Goal: Task Accomplishment & Management: Use online tool/utility

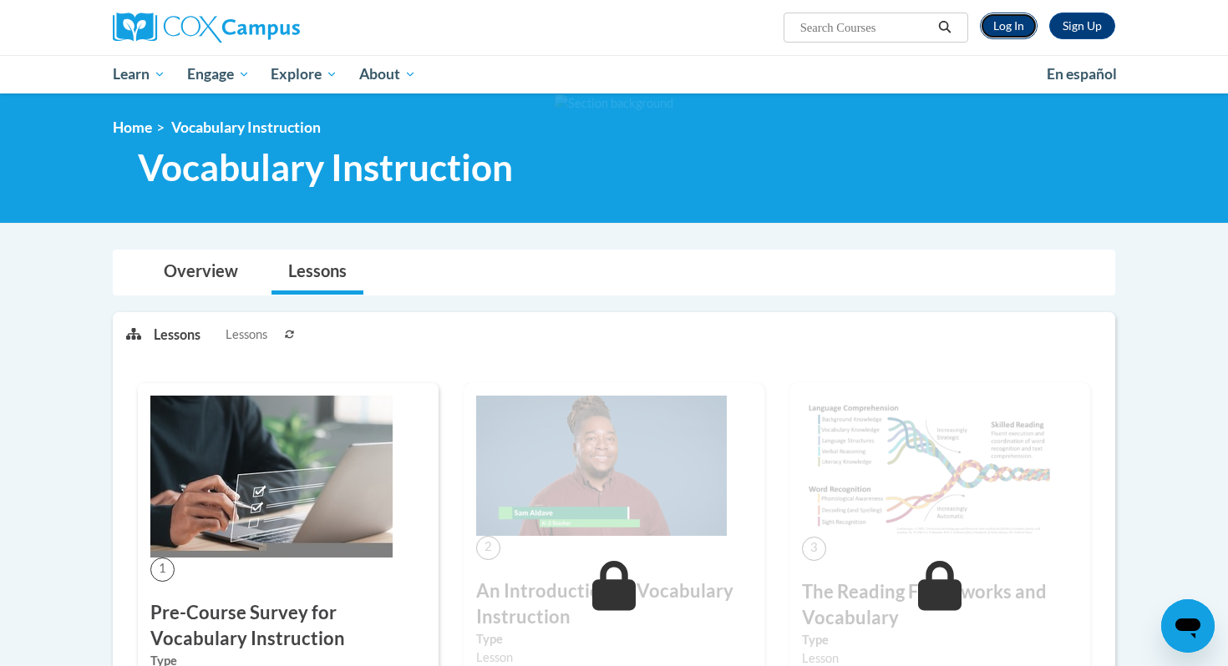
click at [1005, 26] on link "Log In" at bounding box center [1009, 26] width 58 height 27
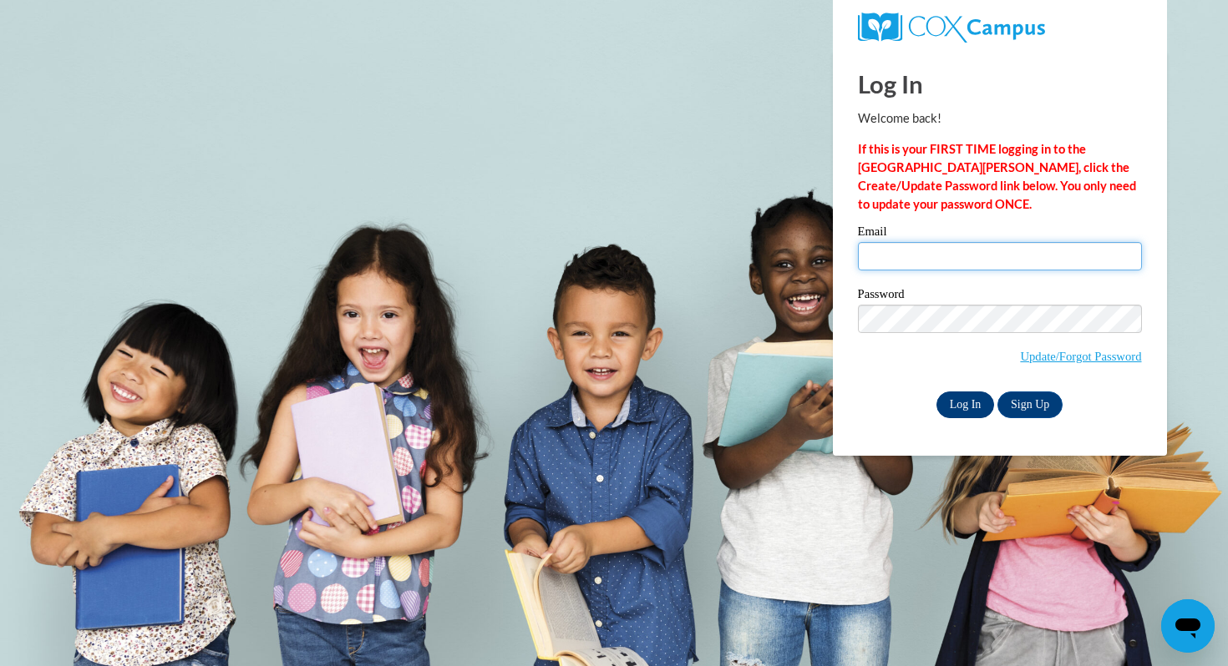
type input "[EMAIL_ADDRESS][DOMAIN_NAME]"
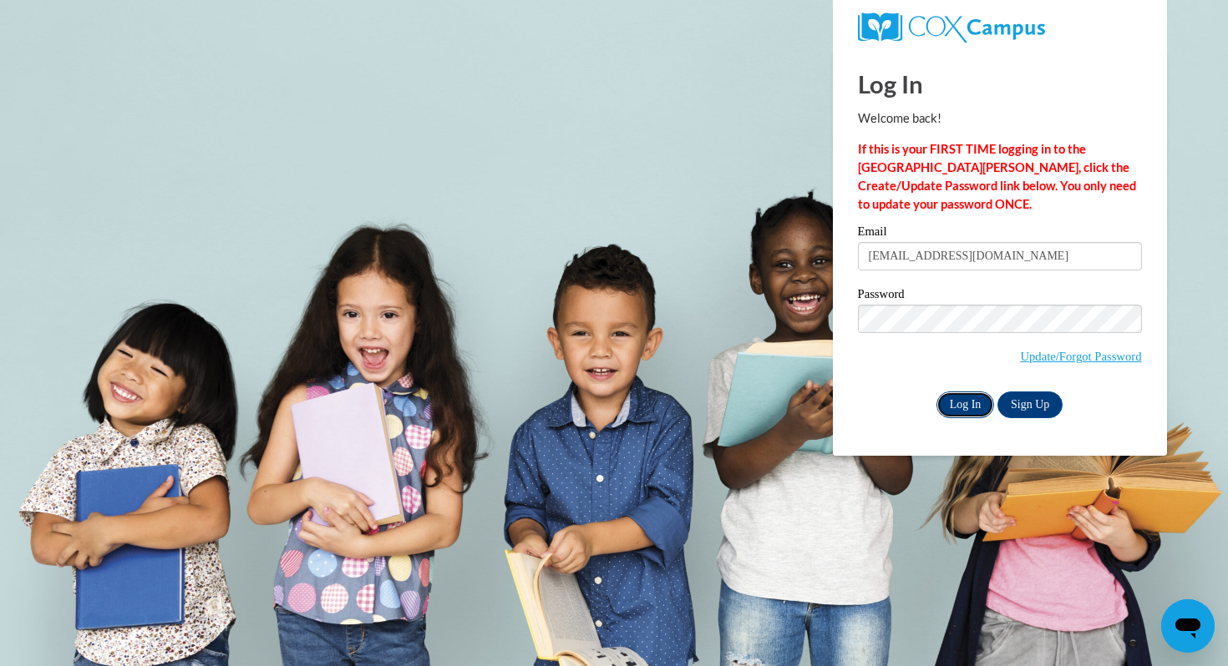
click at [955, 396] on input "Log In" at bounding box center [965, 405] width 58 height 27
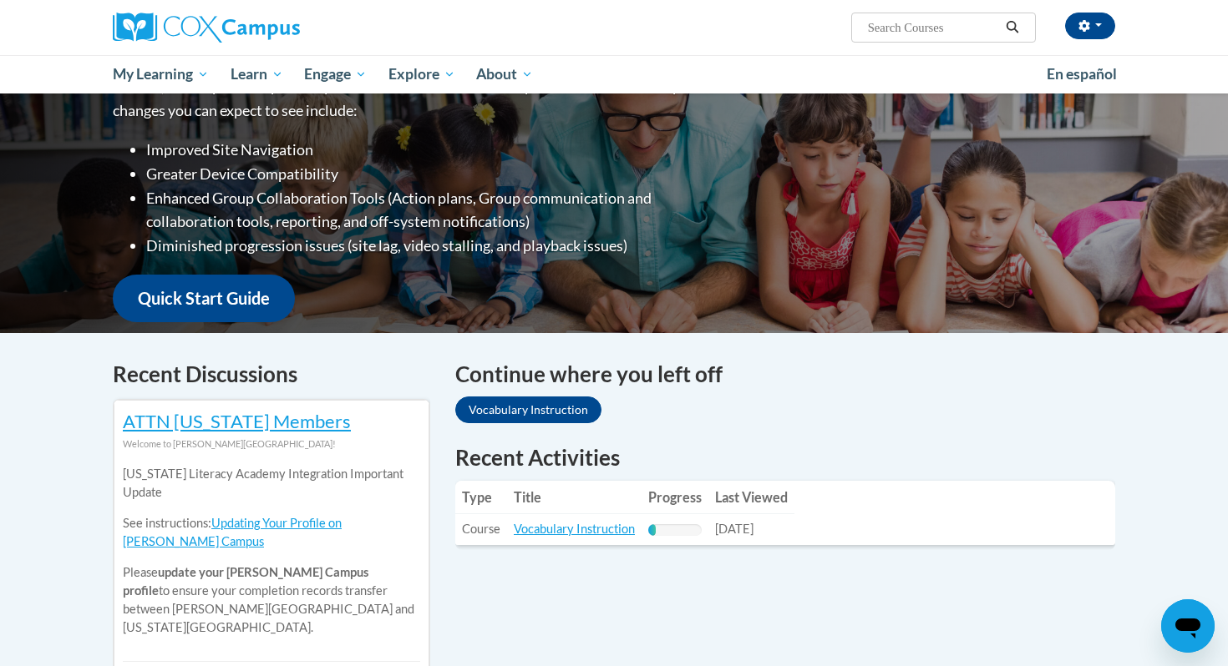
scroll to position [256, 0]
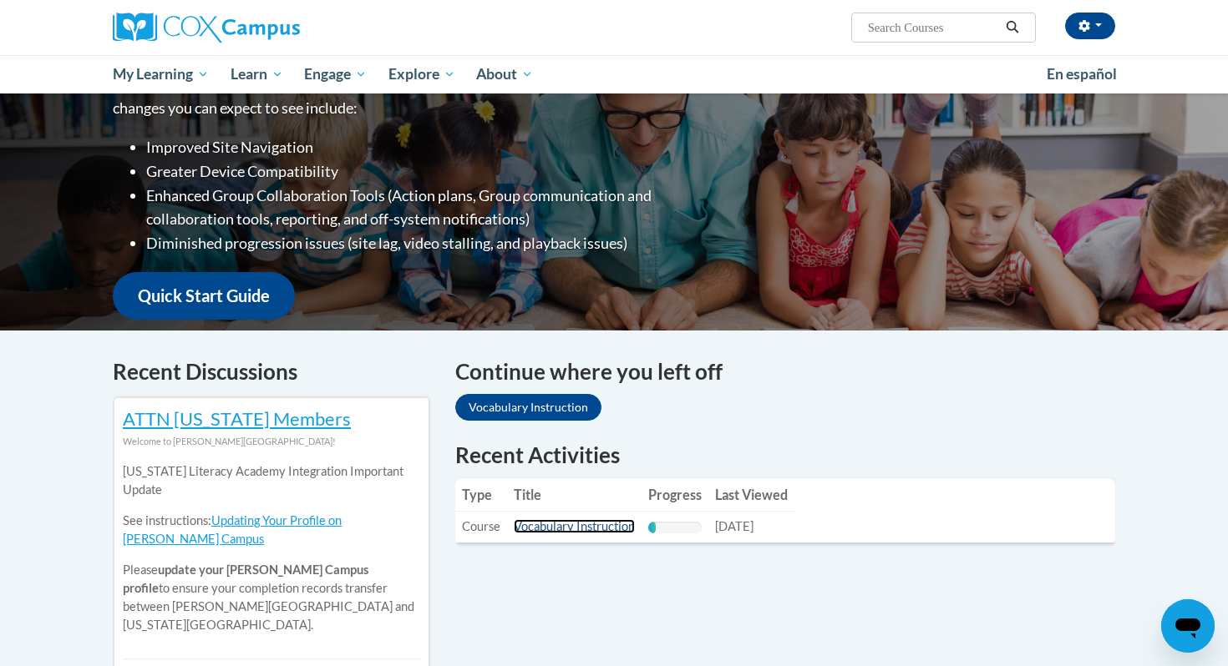
click at [554, 531] on link "Vocabulary Instruction" at bounding box center [574, 526] width 121 height 14
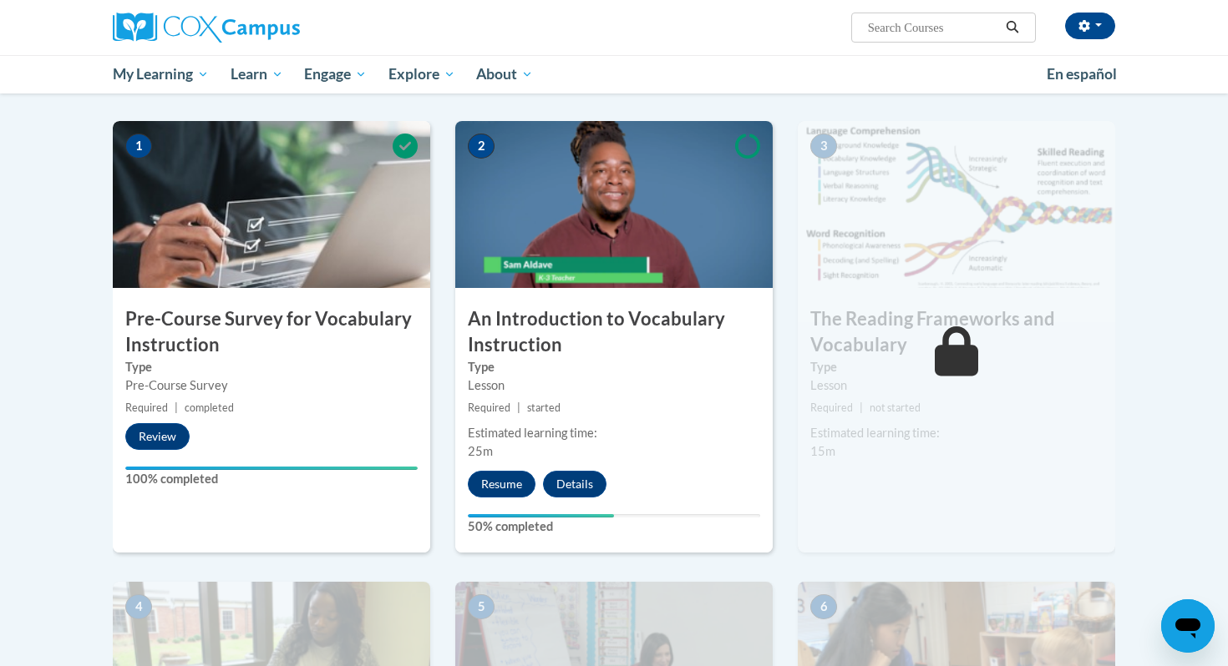
scroll to position [318, 0]
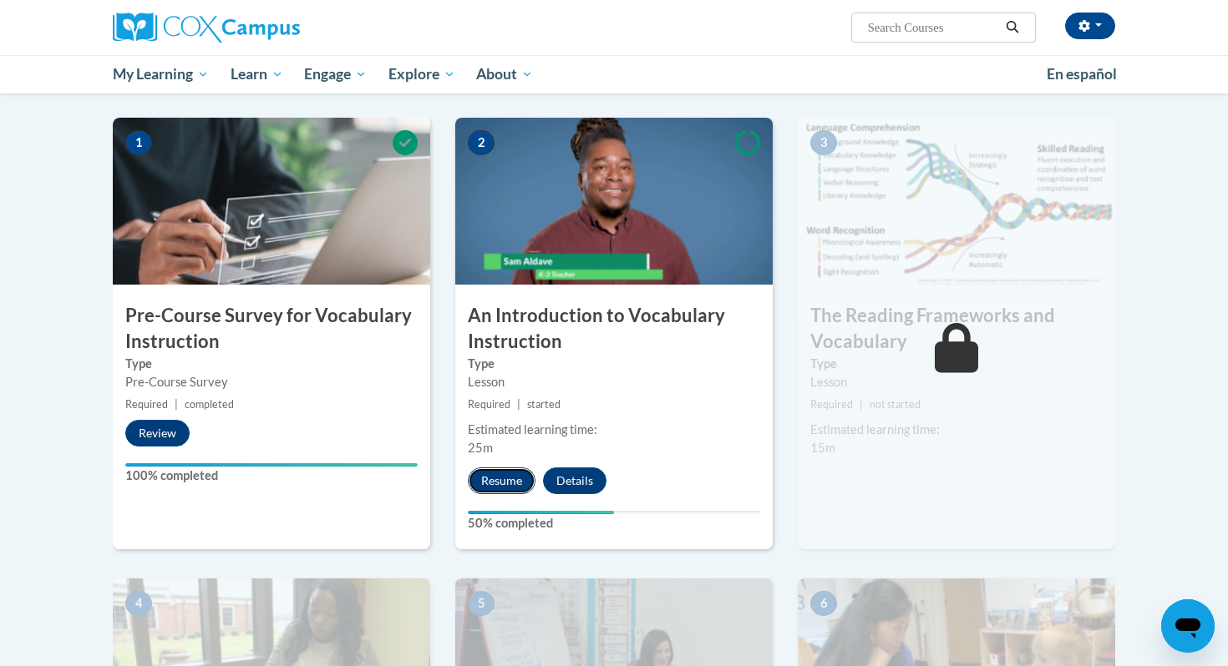
click at [511, 491] on button "Resume" at bounding box center [502, 481] width 68 height 27
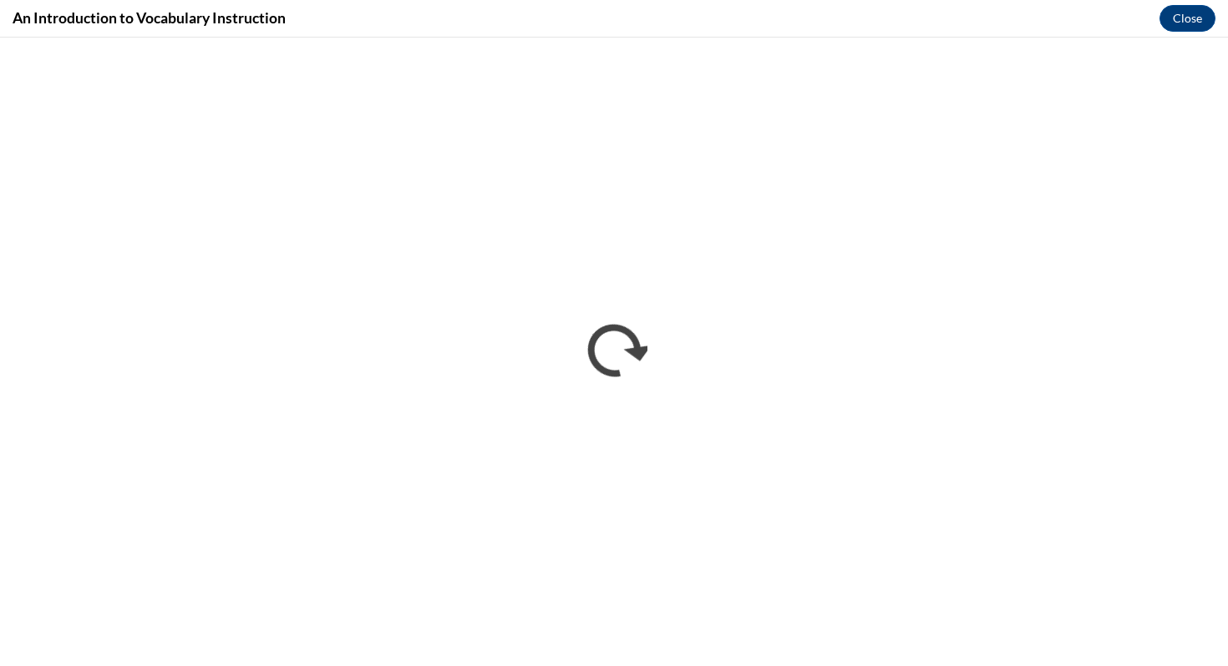
scroll to position [0, 0]
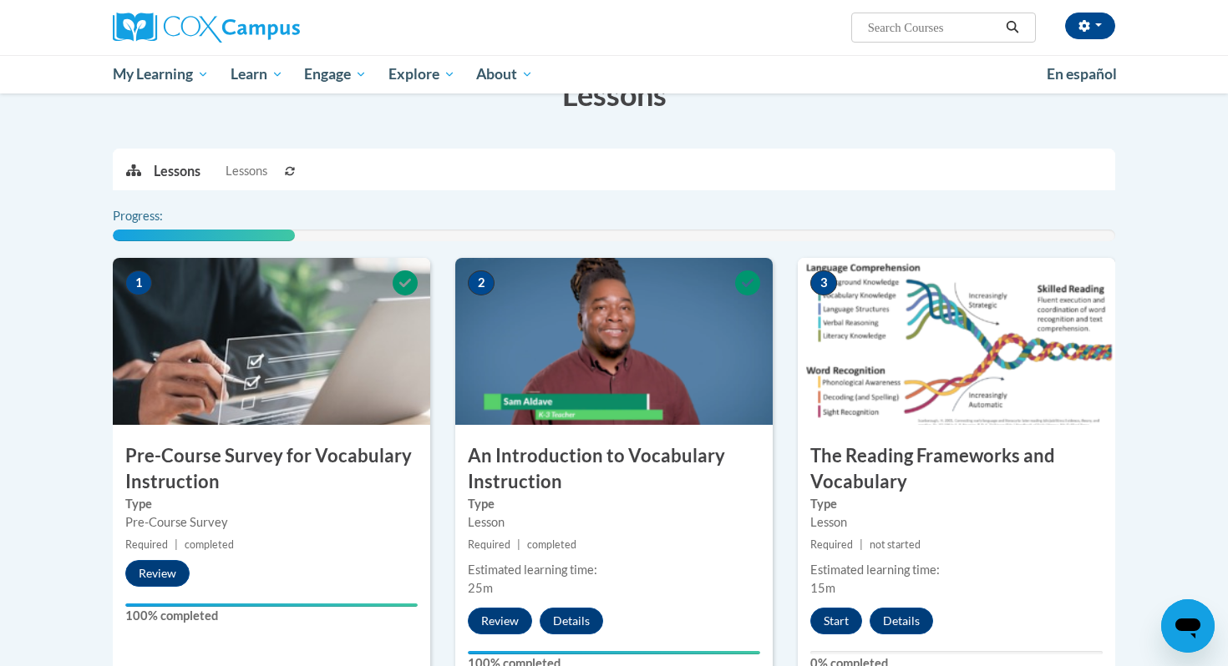
scroll to position [289, 0]
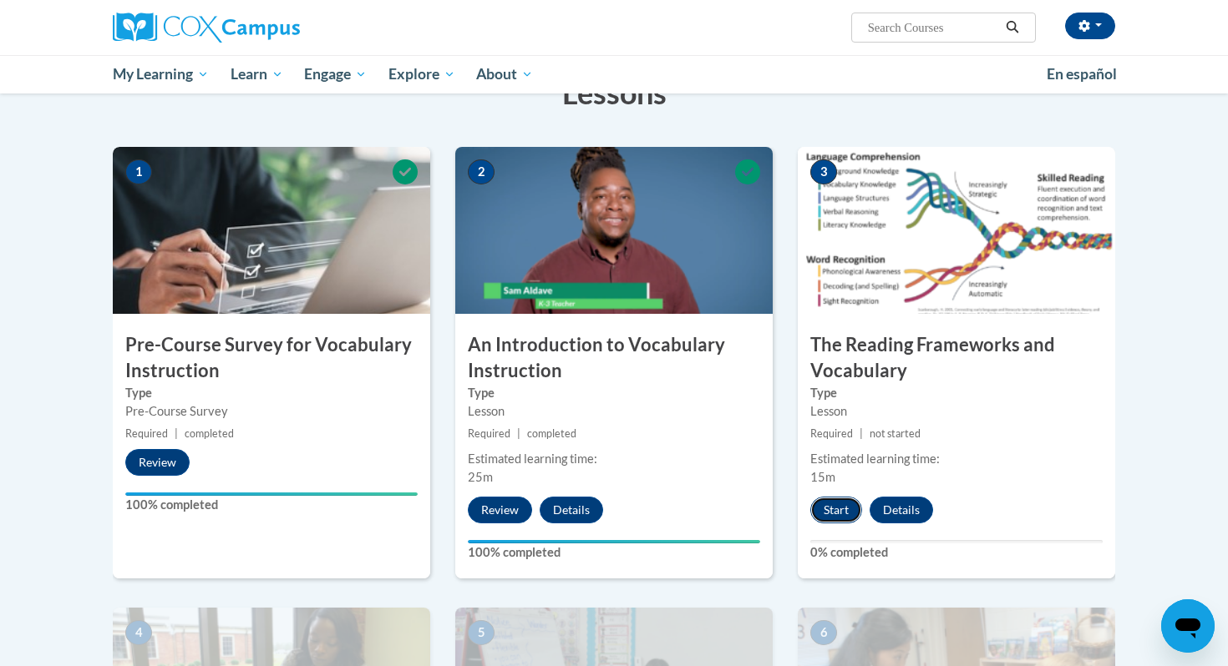
click at [850, 502] on button "Start" at bounding box center [836, 510] width 52 height 27
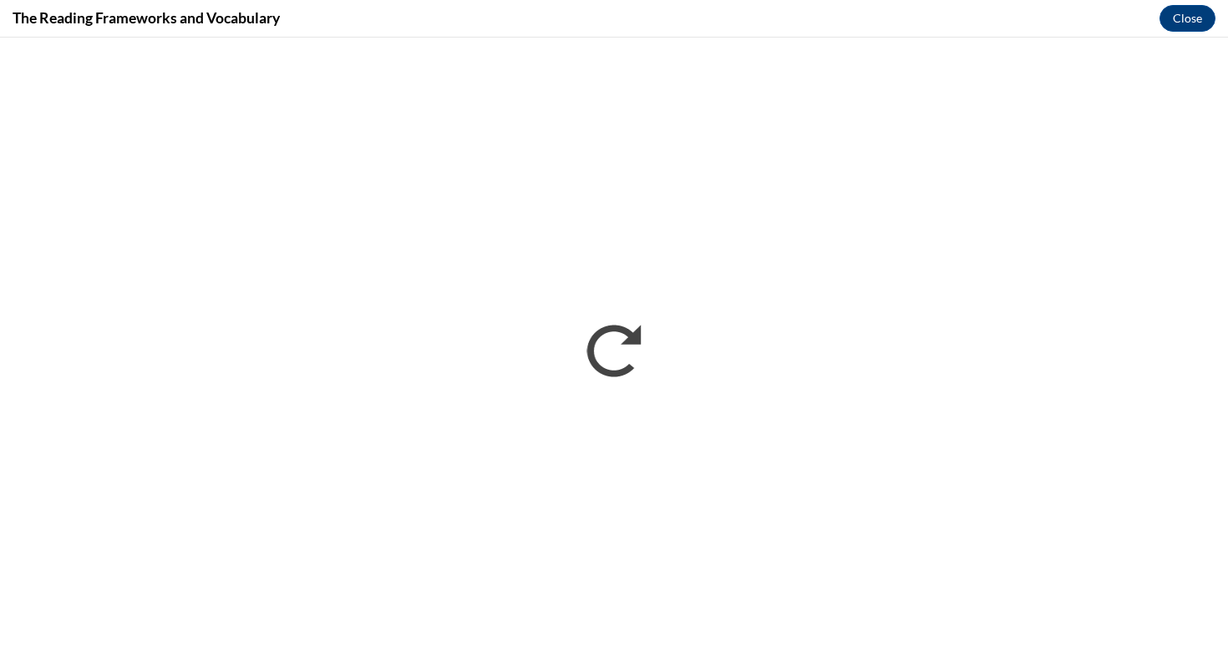
scroll to position [0, 0]
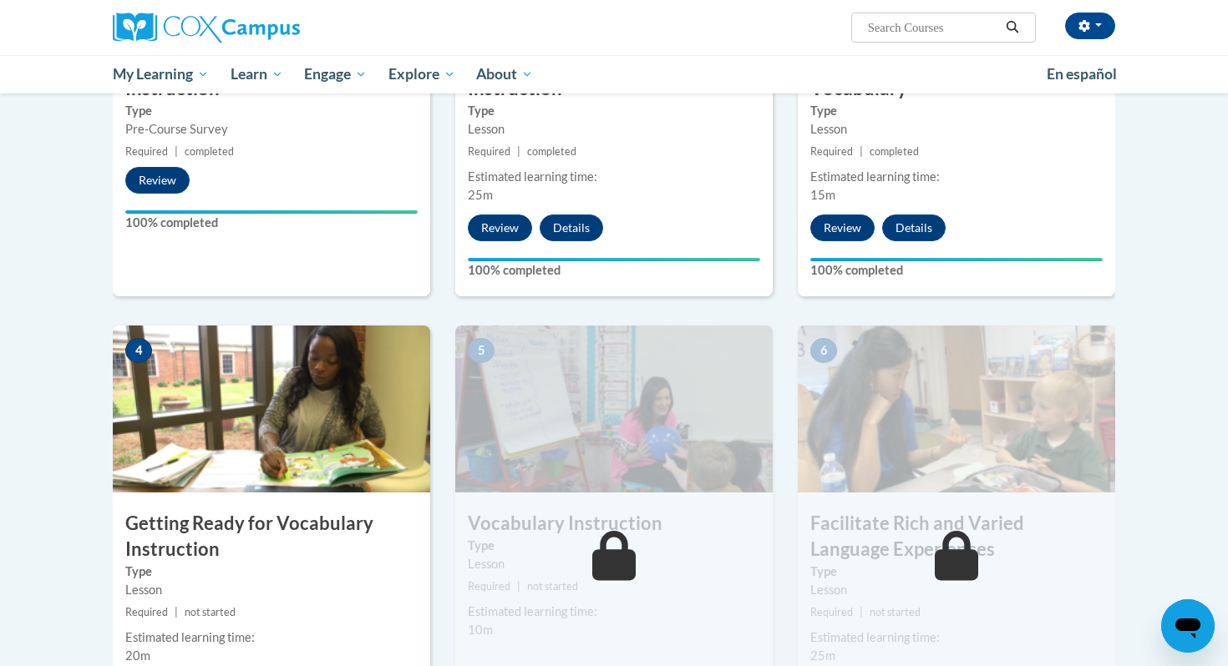
scroll to position [835, 0]
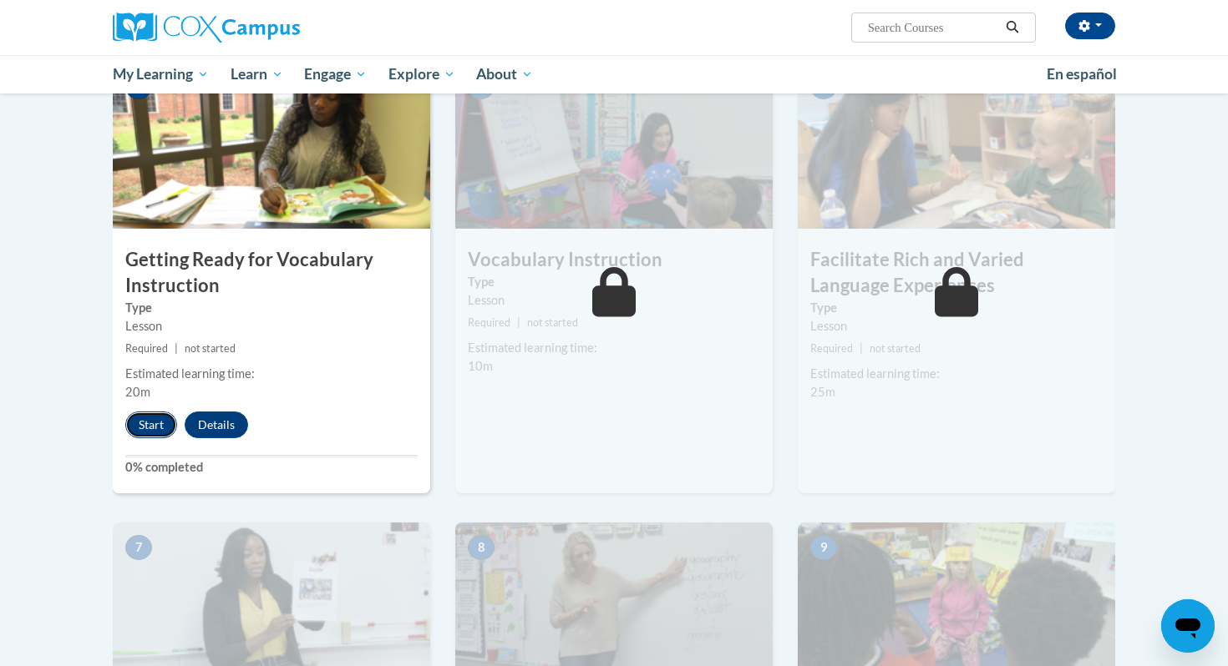
click at [157, 424] on button "Start" at bounding box center [151, 425] width 52 height 27
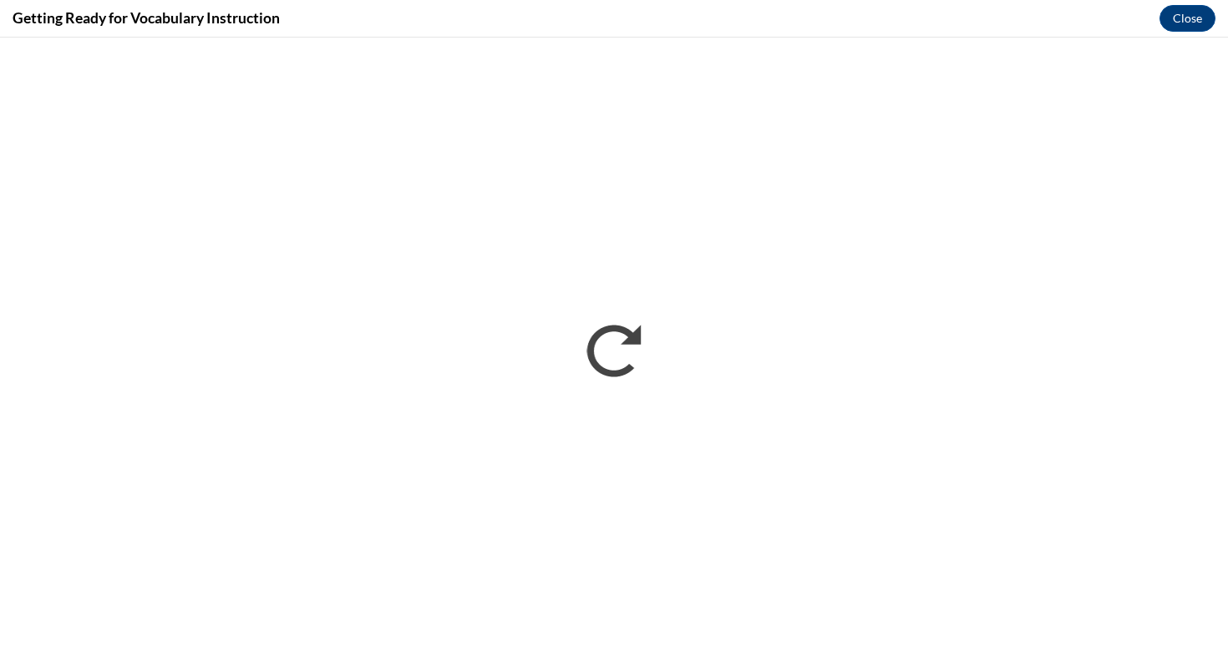
scroll to position [0, 0]
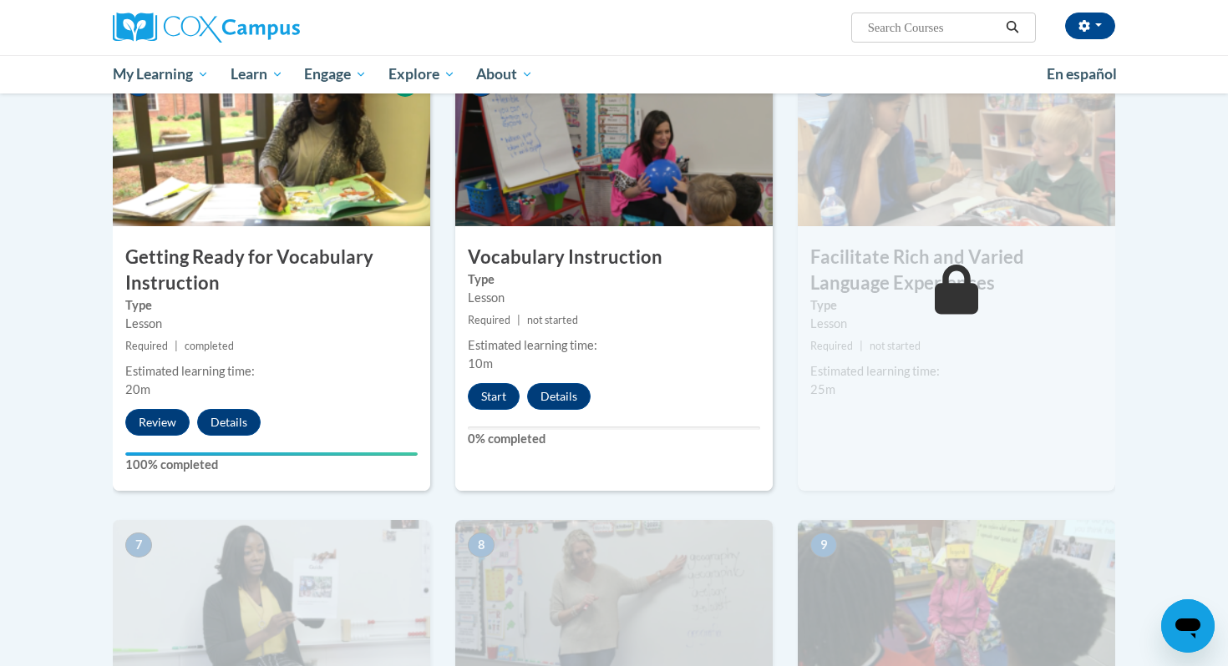
scroll to position [833, 0]
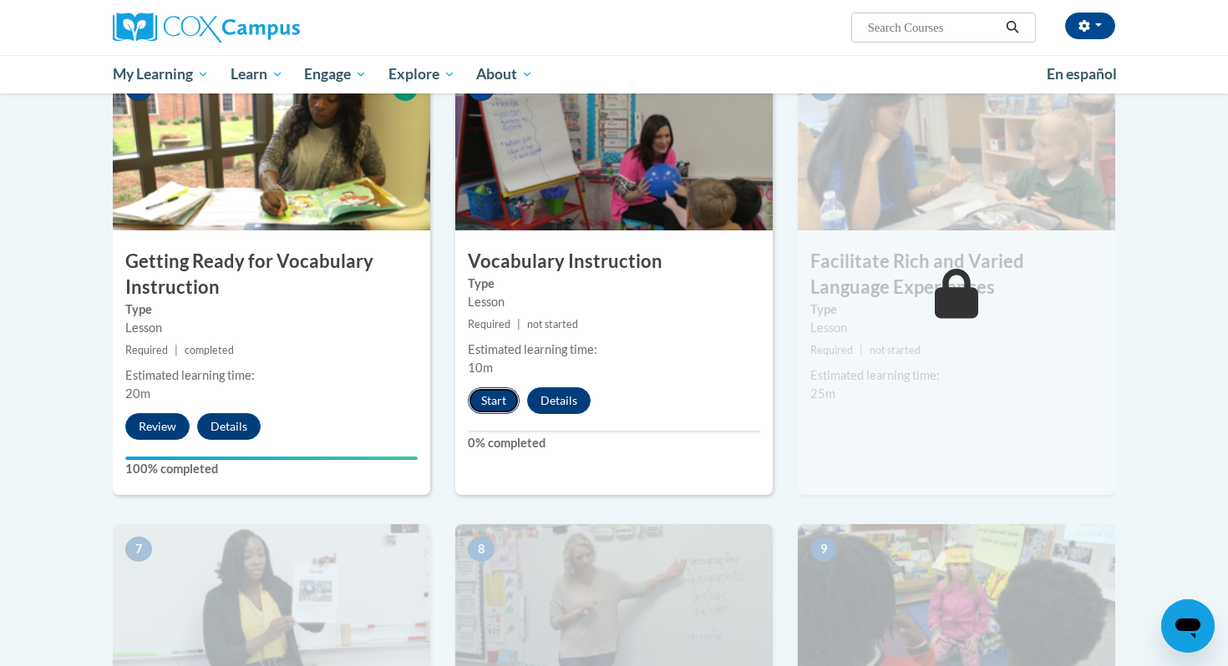
click at [480, 408] on button "Start" at bounding box center [494, 400] width 52 height 27
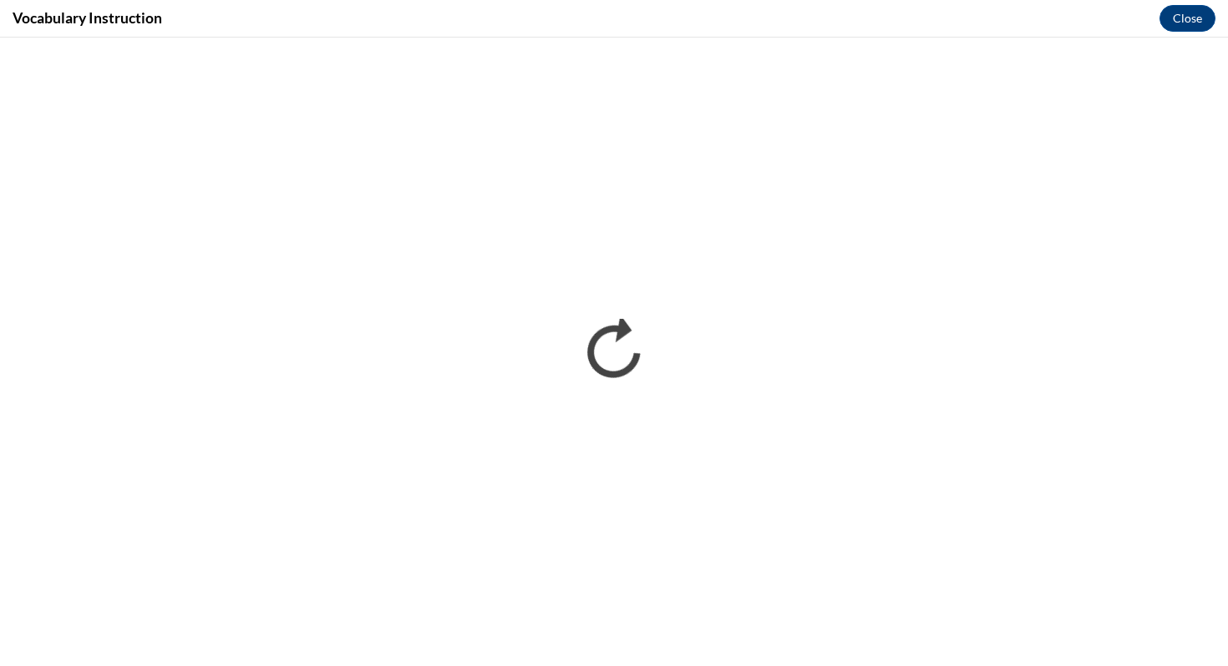
scroll to position [0, 0]
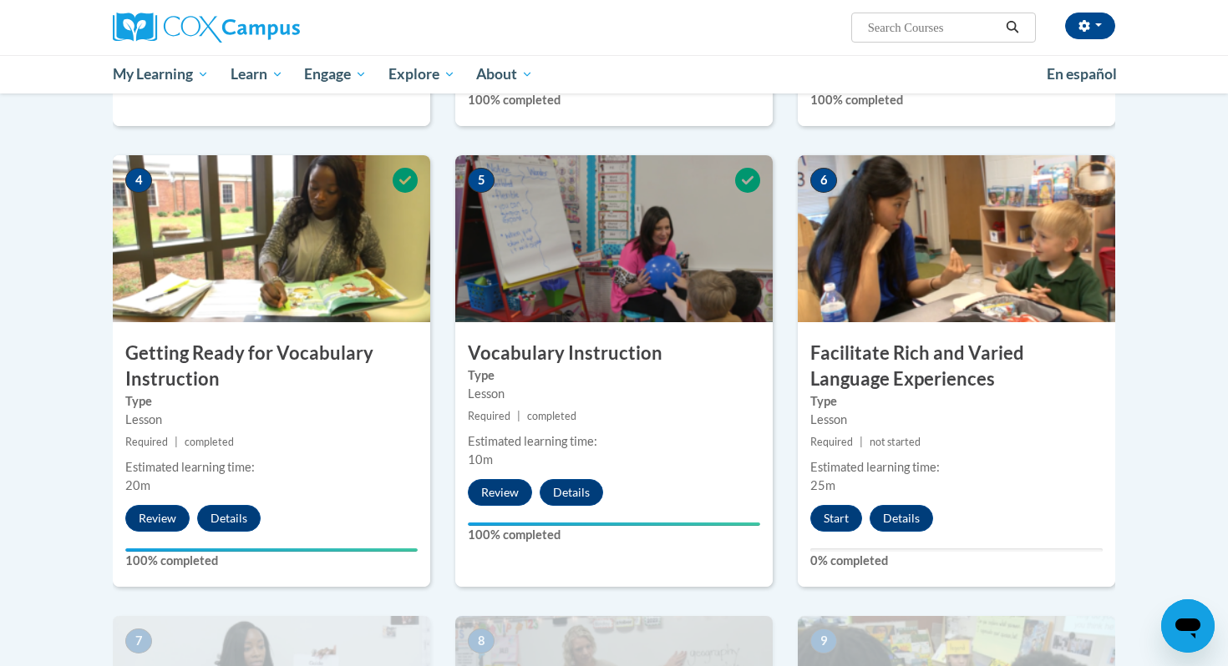
scroll to position [750, 0]
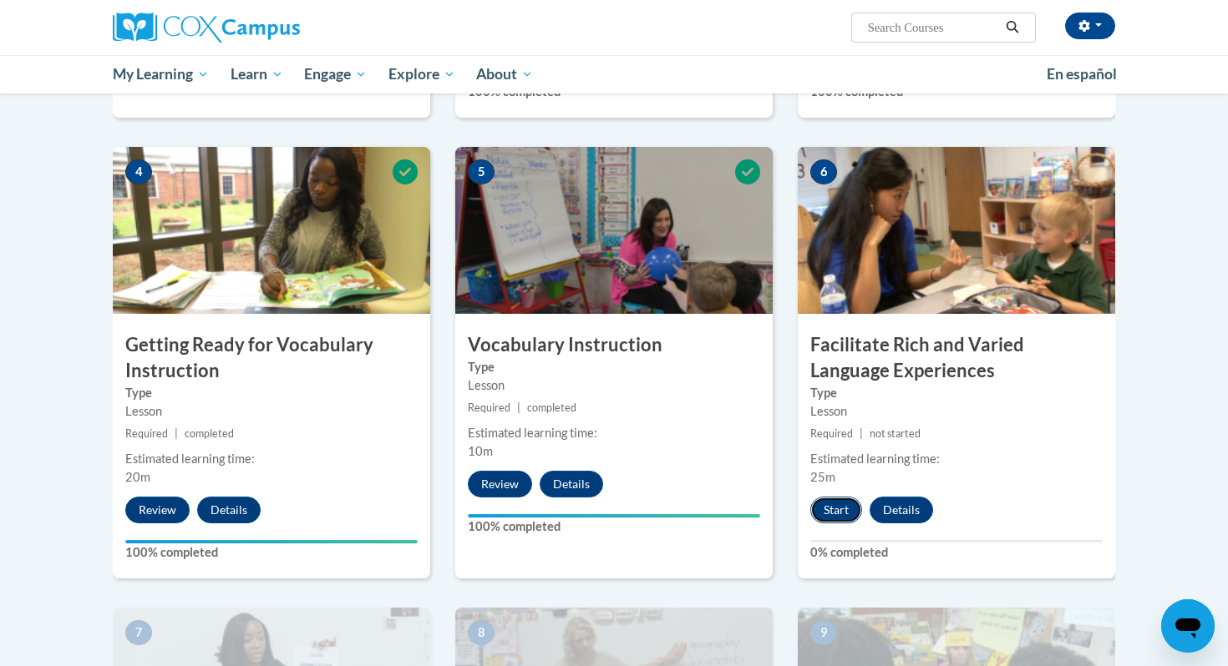
click at [838, 505] on button "Start" at bounding box center [836, 510] width 52 height 27
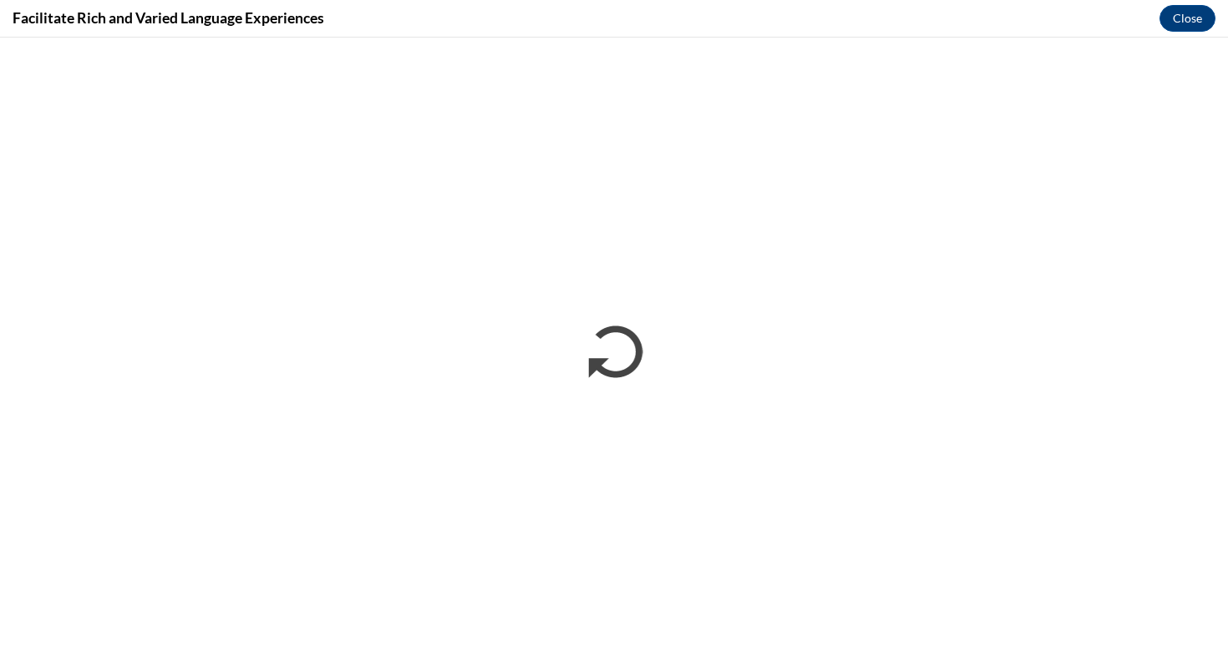
scroll to position [0, 0]
